Goal: Task Accomplishment & Management: Manage account settings

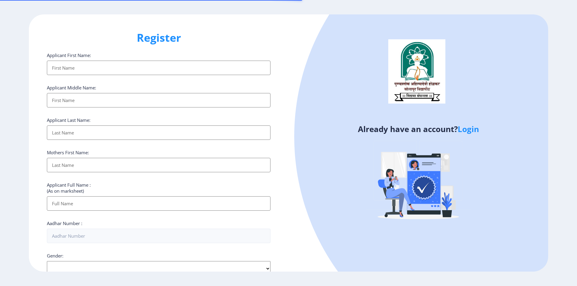
select select
click at [468, 129] on link "Login" at bounding box center [468, 129] width 21 height 11
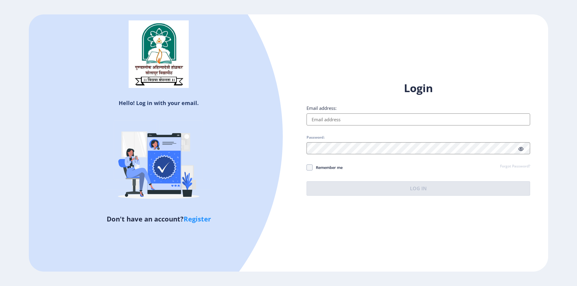
click at [341, 121] on input "Email address:" at bounding box center [419, 120] width 224 height 12
type input "[EMAIL_ADDRESS][DOMAIN_NAME]"
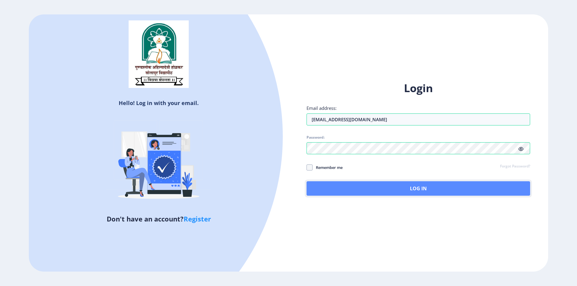
click at [428, 192] on button "Log In" at bounding box center [419, 189] width 224 height 14
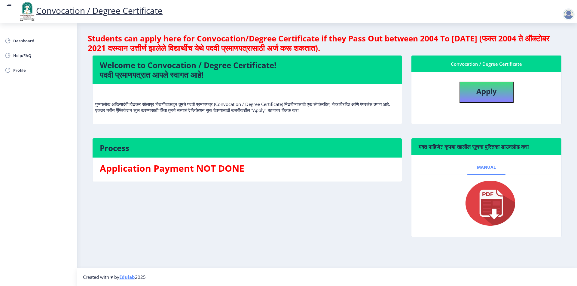
click at [488, 168] on span "Manual" at bounding box center [486, 167] width 19 height 5
click at [487, 207] on img at bounding box center [487, 203] width 60 height 48
